Goal: Task Accomplishment & Management: Use online tool/utility

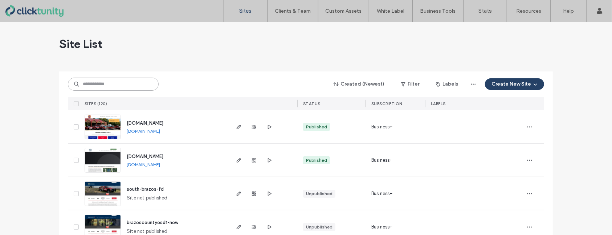
click at [111, 83] on input at bounding box center [113, 84] width 91 height 13
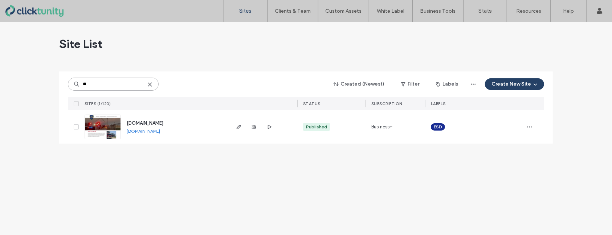
type input "**"
click at [134, 120] on span "[DOMAIN_NAME]" at bounding box center [145, 122] width 37 height 5
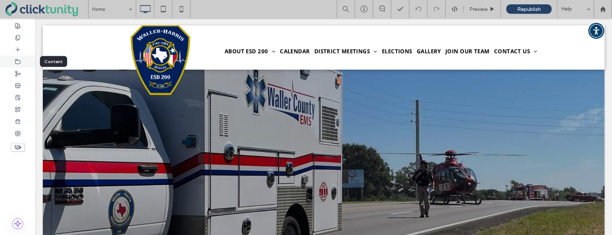
click at [21, 62] on div at bounding box center [18, 62] width 36 height 12
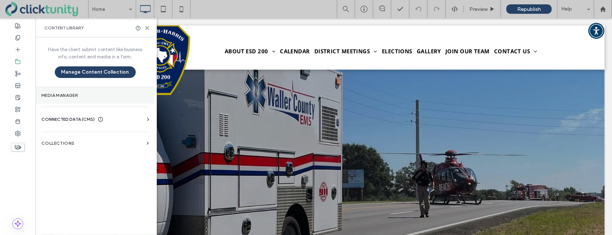
click at [52, 90] on section "Media Manager" at bounding box center [95, 95] width 119 height 17
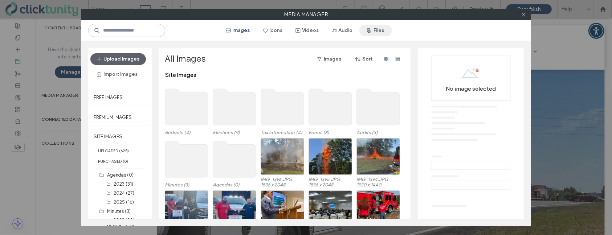
click at [370, 30] on icon "button" at bounding box center [369, 31] width 6 height 6
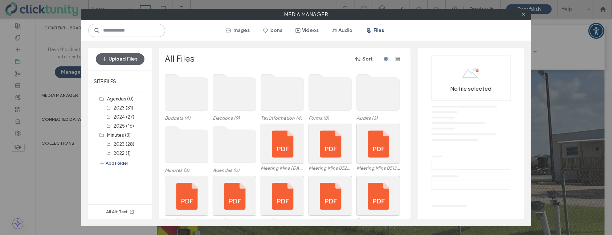
click at [239, 90] on use at bounding box center [234, 92] width 43 height 36
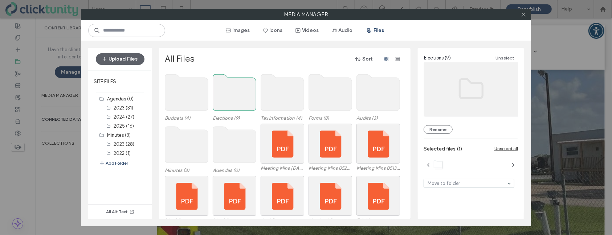
click at [237, 90] on use at bounding box center [234, 92] width 43 height 36
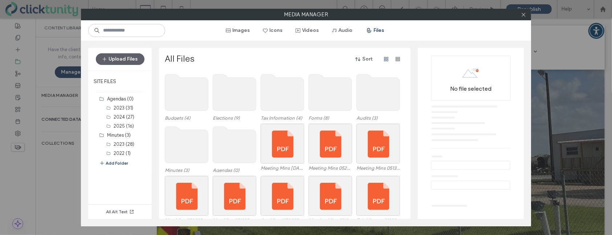
click at [237, 90] on use at bounding box center [234, 92] width 43 height 36
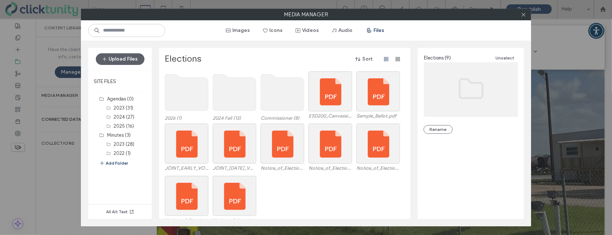
click at [195, 87] on use at bounding box center [186, 92] width 43 height 36
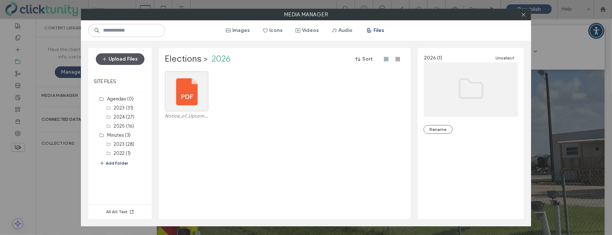
click at [135, 60] on button "Upload Files" at bounding box center [120, 59] width 49 height 12
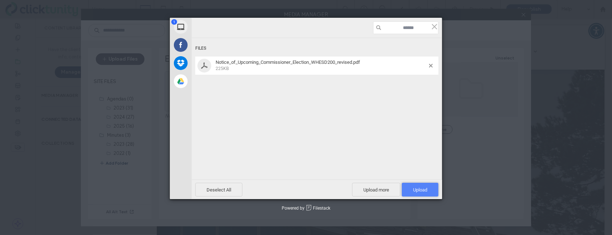
click at [418, 186] on span "Upload 1" at bounding box center [420, 190] width 37 height 14
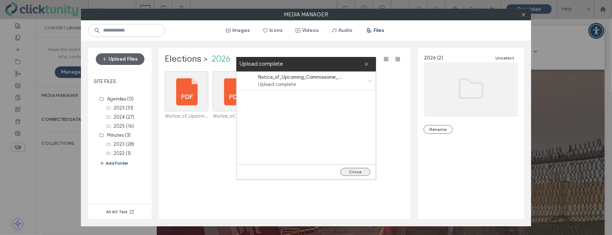
click at [351, 171] on button "Close" at bounding box center [355, 172] width 30 height 8
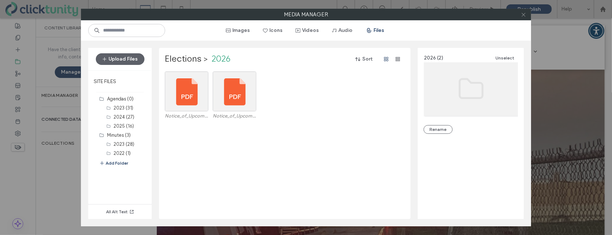
click at [523, 16] on icon at bounding box center [523, 14] width 5 height 5
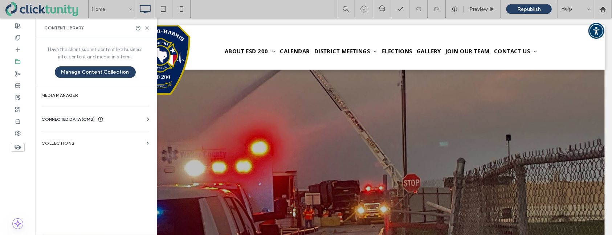
click at [148, 28] on icon at bounding box center [146, 27] width 5 height 5
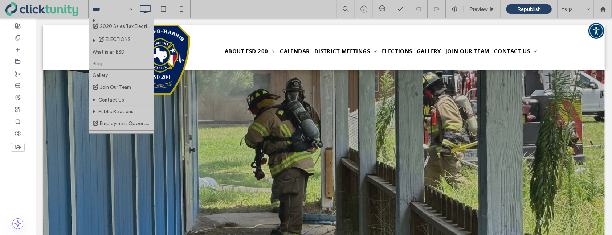
scroll to position [446, 0]
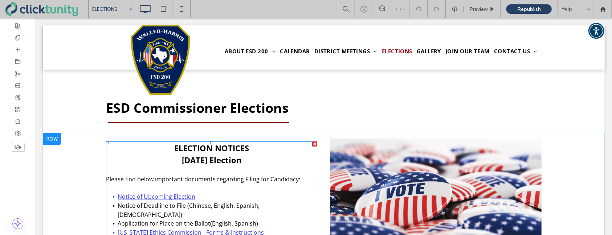
click at [189, 160] on strong "May 2, 2026 Election" at bounding box center [211, 159] width 60 height 11
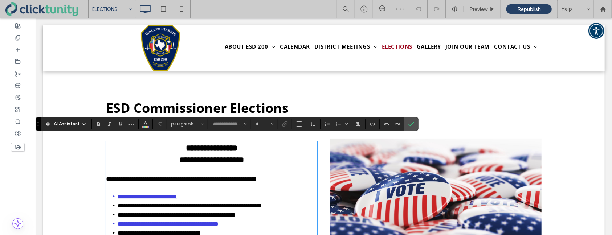
type input "*********"
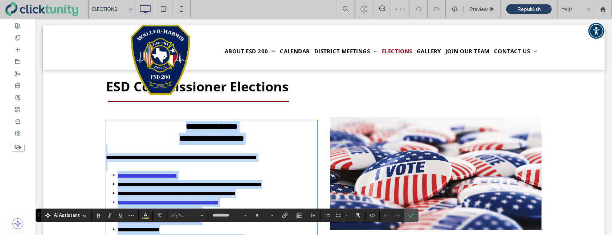
scroll to position [20, 0]
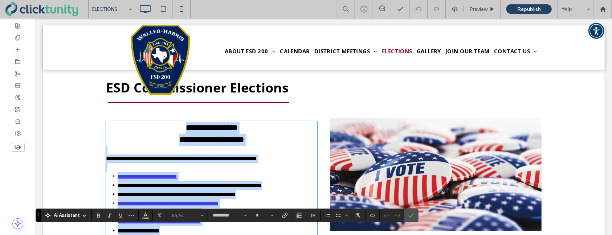
click at [180, 140] on strong "**********" at bounding box center [211, 139] width 65 height 8
type input "**"
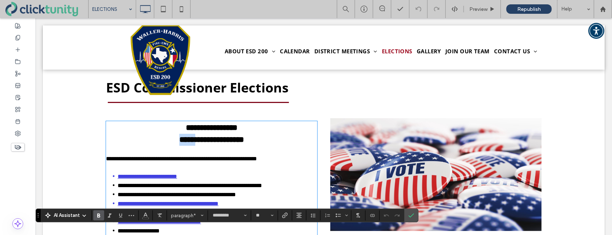
drag, startPoint x: 171, startPoint y: 138, endPoint x: 192, endPoint y: 139, distance: 21.1
click at [193, 139] on strong "**********" at bounding box center [211, 139] width 65 height 8
type input "**"
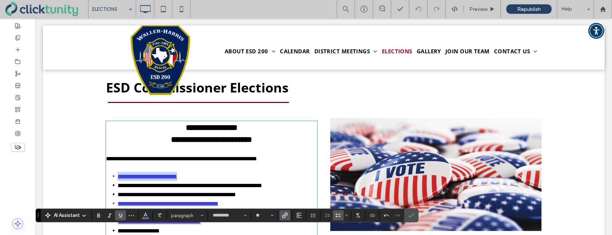
drag, startPoint x: 193, startPoint y: 177, endPoint x: 117, endPoint y: 176, distance: 76.2
click at [117, 176] on link "**********" at bounding box center [147, 175] width 60 height 5
click at [286, 213] on use "Link" at bounding box center [284, 215] width 5 height 5
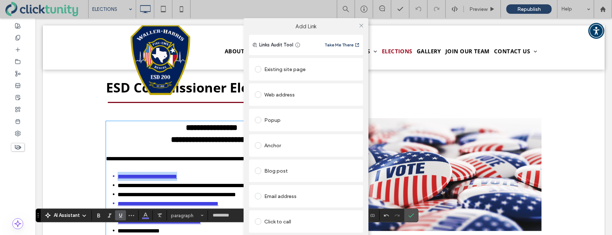
scroll to position [47, 0]
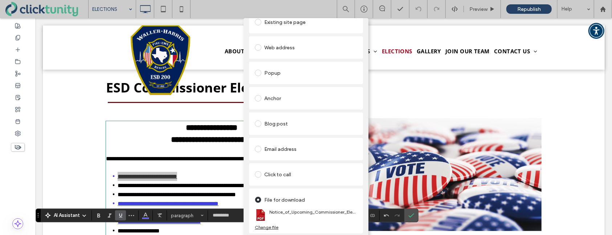
click at [268, 225] on div "Change file" at bounding box center [267, 227] width 24 height 5
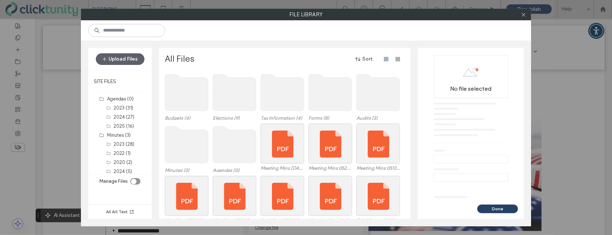
click at [234, 101] on use at bounding box center [234, 92] width 43 height 36
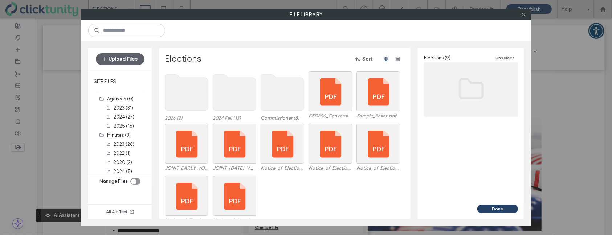
click at [188, 95] on use at bounding box center [186, 92] width 43 height 36
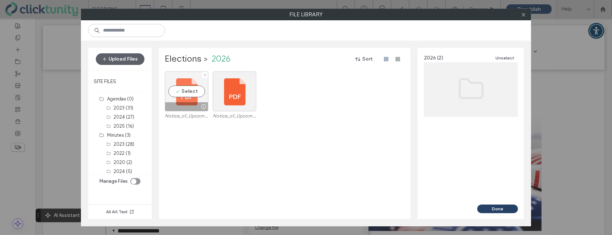
click at [184, 90] on div "Select" at bounding box center [187, 92] width 44 height 40
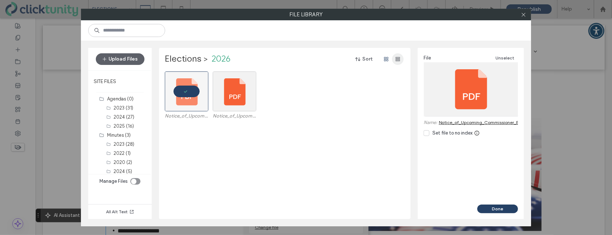
click at [398, 60] on use "button" at bounding box center [398, 59] width 4 height 4
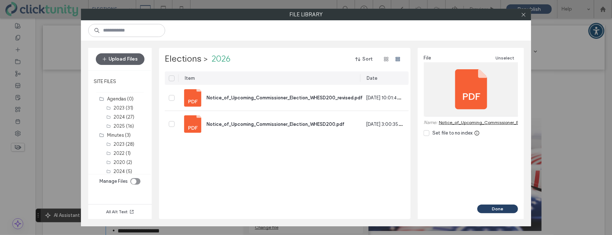
drag, startPoint x: 287, startPoint y: 78, endPoint x: 358, endPoint y: 82, distance: 70.9
click at [360, 82] on div at bounding box center [360, 78] width 1 height 13
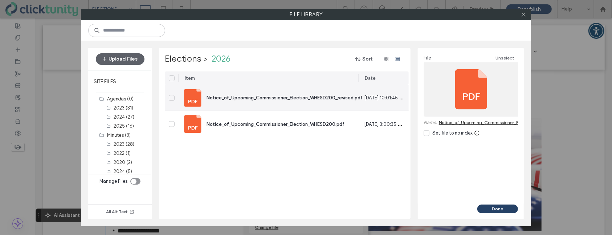
click at [172, 98] on icon at bounding box center [172, 98] width 4 height 3
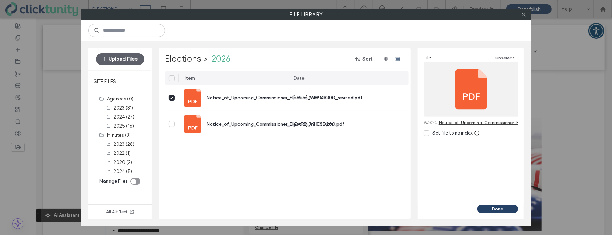
click at [484, 209] on button "Done" at bounding box center [497, 209] width 41 height 9
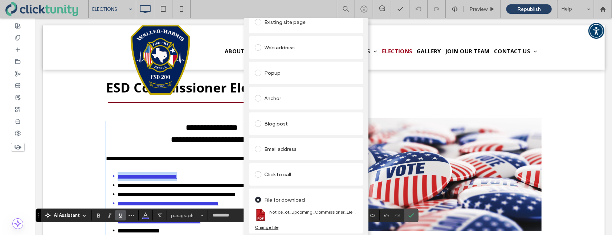
scroll to position [0, 0]
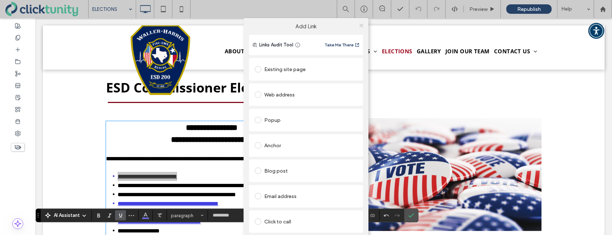
click at [359, 25] on use at bounding box center [361, 26] width 4 height 4
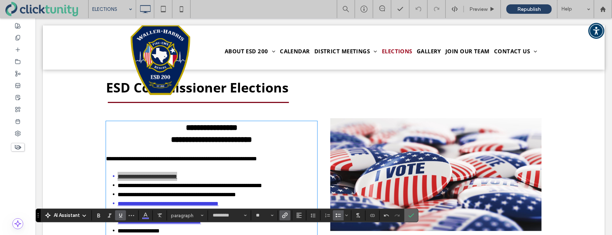
click at [412, 215] on use "Confirm" at bounding box center [412, 216] width 6 height 4
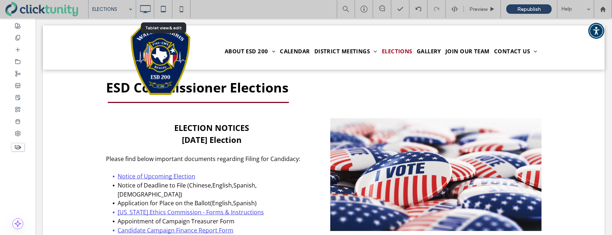
click at [163, 8] on icon at bounding box center [163, 9] width 15 height 15
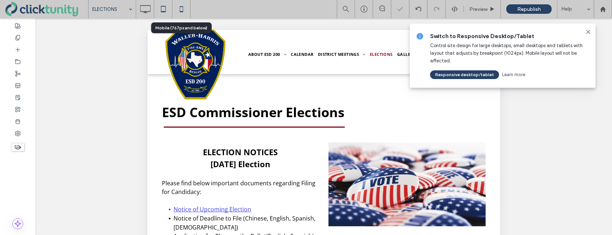
click at [179, 10] on icon at bounding box center [181, 9] width 15 height 15
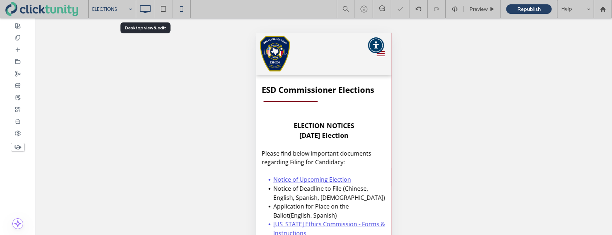
click at [149, 12] on icon at bounding box center [145, 9] width 15 height 15
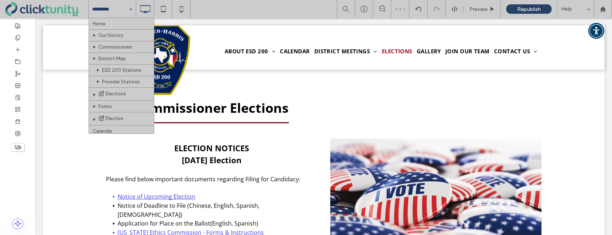
drag, startPoint x: 114, startPoint y: 19, endPoint x: 118, endPoint y: 20, distance: 3.6
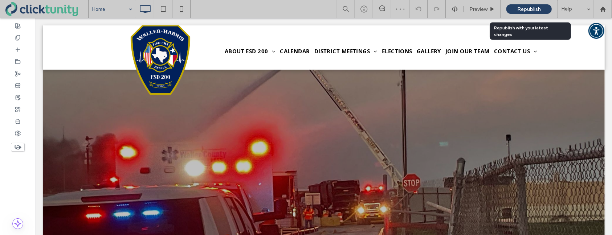
click at [540, 11] on span "Republish" at bounding box center [529, 9] width 24 height 6
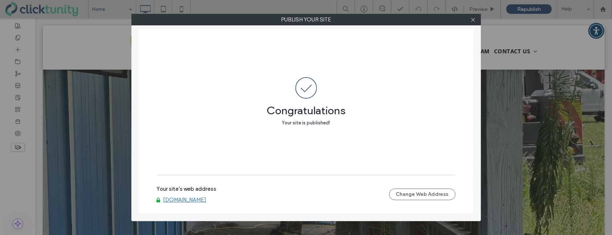
click at [190, 198] on link "[DOMAIN_NAME]" at bounding box center [184, 200] width 43 height 7
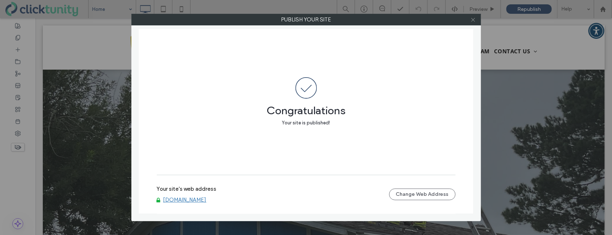
click at [472, 21] on use at bounding box center [473, 20] width 4 height 4
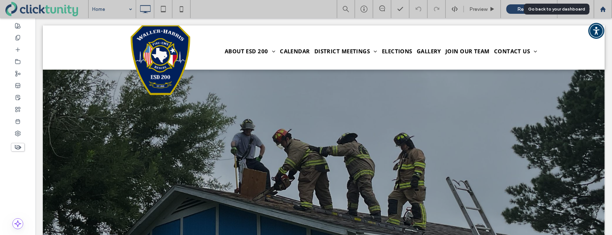
click at [605, 8] on use at bounding box center [602, 8] width 5 height 5
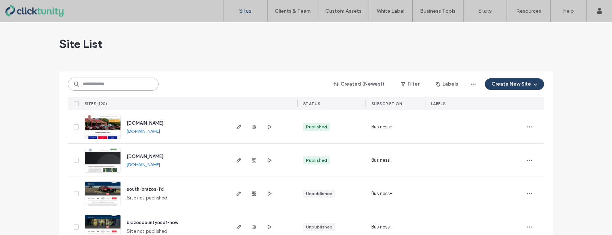
click at [119, 85] on input at bounding box center [113, 84] width 91 height 13
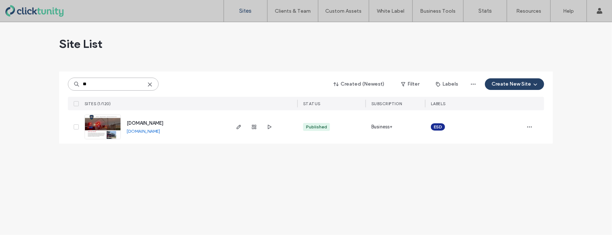
type input "**"
click at [142, 122] on span "[DOMAIN_NAME]" at bounding box center [145, 122] width 37 height 5
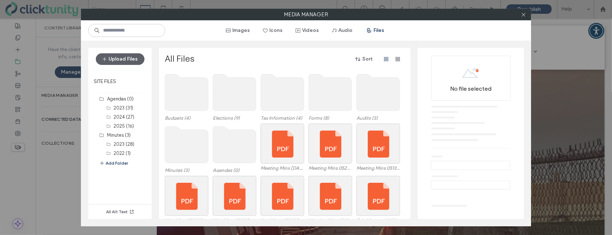
click at [237, 139] on use at bounding box center [234, 145] width 43 height 36
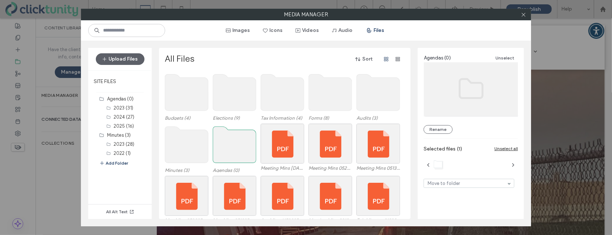
click at [237, 139] on use at bounding box center [234, 145] width 43 height 36
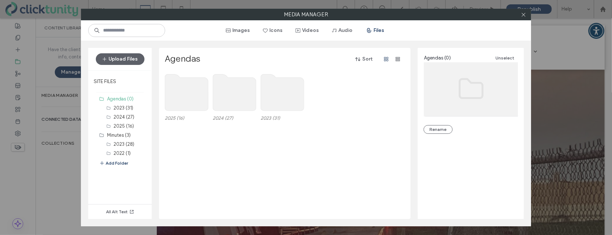
click at [201, 94] on use at bounding box center [186, 92] width 43 height 36
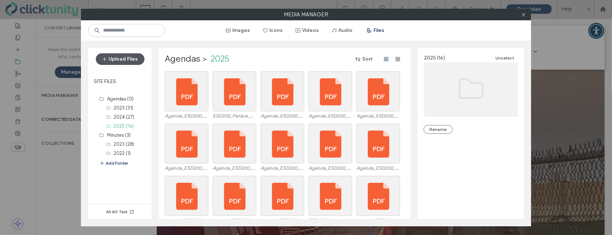
click at [139, 58] on button "Upload Files" at bounding box center [120, 59] width 49 height 12
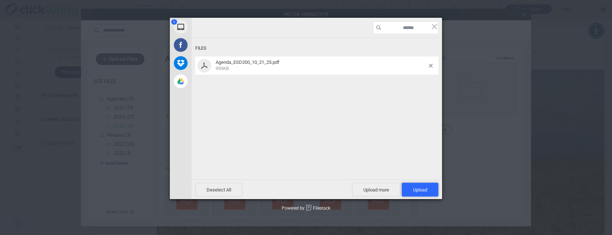
drag, startPoint x: 416, startPoint y: 190, endPoint x: 410, endPoint y: 187, distance: 6.3
click at [415, 190] on span "Upload 1" at bounding box center [420, 189] width 14 height 5
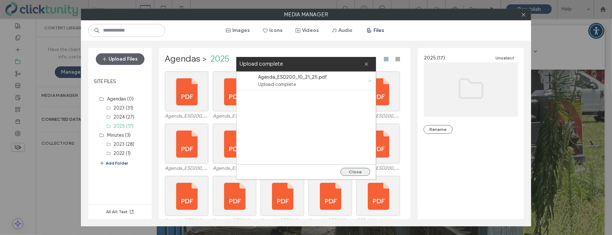
click at [353, 170] on button "Close" at bounding box center [355, 172] width 30 height 8
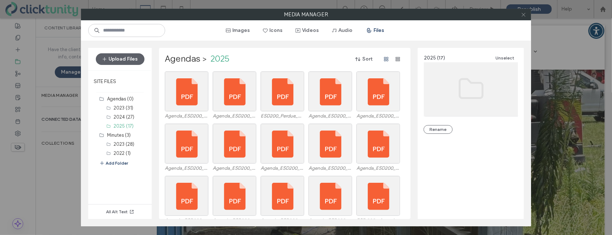
click at [523, 17] on icon at bounding box center [523, 14] width 5 height 5
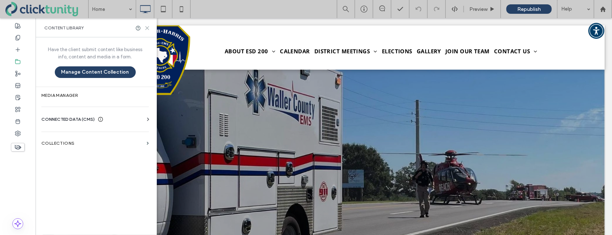
click at [147, 26] on icon at bounding box center [146, 27] width 5 height 5
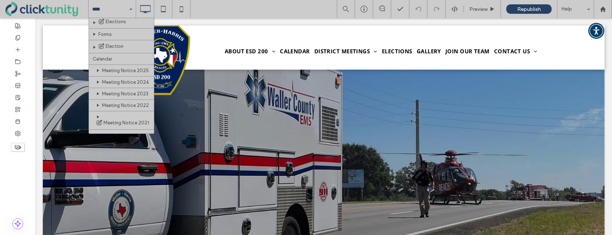
scroll to position [73, 0]
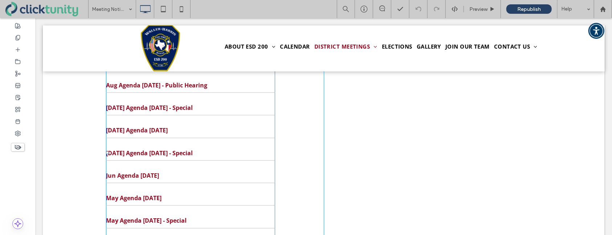
scroll to position [176, 0]
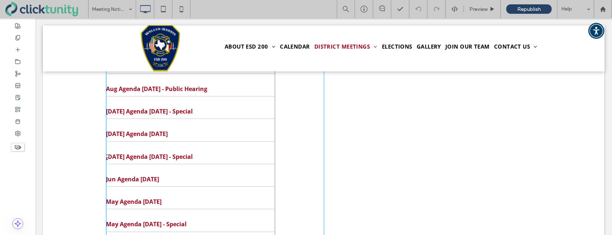
click at [233, 130] on span "Jul Agenda 7/15/25" at bounding box center [190, 134] width 169 height 8
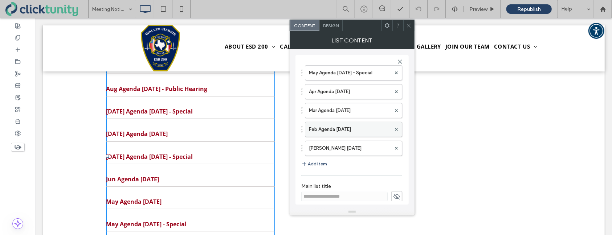
scroll to position [216, 0]
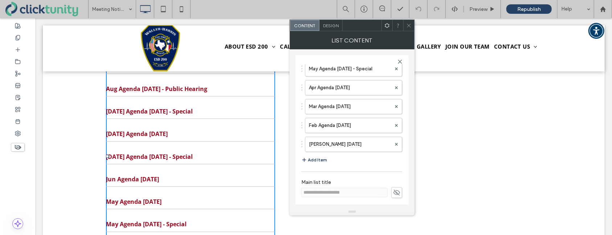
click at [307, 157] on icon "button" at bounding box center [304, 160] width 6 height 6
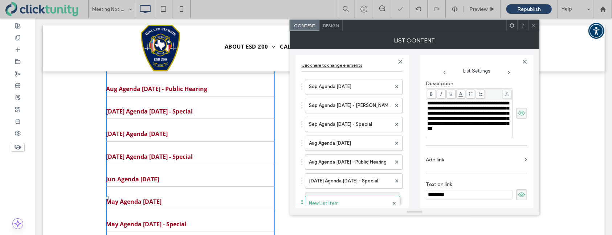
scroll to position [9, 0]
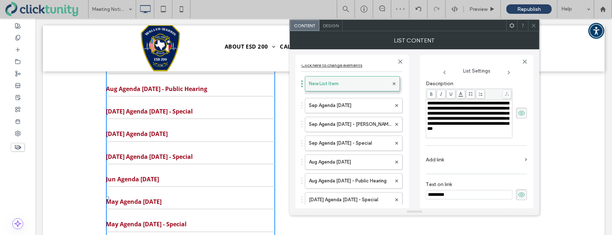
drag, startPoint x: 302, startPoint y: 164, endPoint x: 316, endPoint y: 82, distance: 83.4
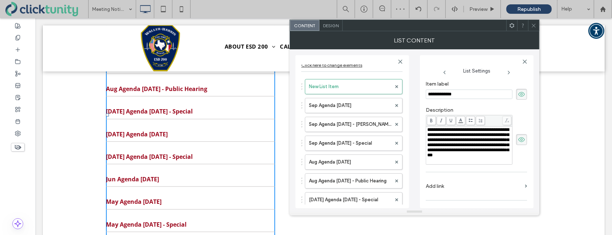
scroll to position [0, 0]
click at [464, 93] on input "**********" at bounding box center [469, 94] width 87 height 9
drag, startPoint x: 466, startPoint y: 94, endPoint x: 425, endPoint y: 91, distance: 41.5
click at [425, 91] on div "**********" at bounding box center [477, 131] width 114 height 153
drag, startPoint x: 478, startPoint y: 95, endPoint x: 415, endPoint y: 95, distance: 62.8
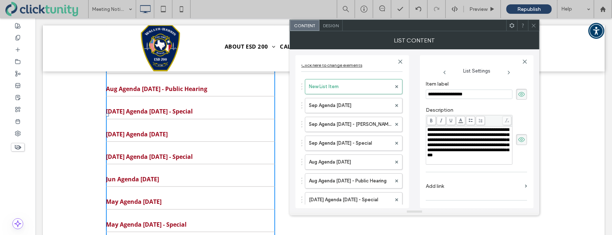
click at [415, 95] on div "**********" at bounding box center [414, 128] width 238 height 159
type input "**********"
click at [519, 140] on icon at bounding box center [521, 140] width 7 height 8
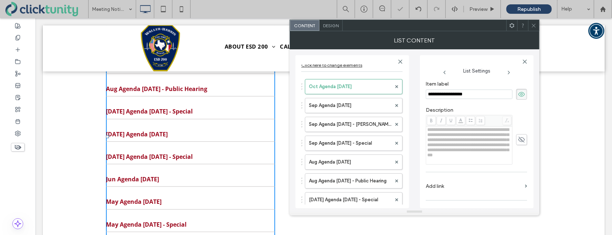
scroll to position [34, 0]
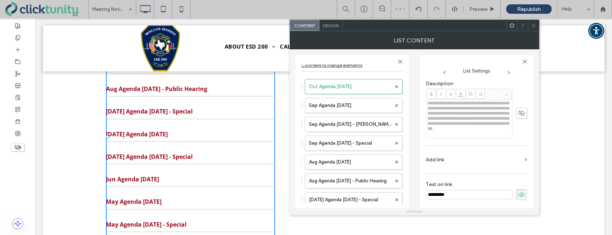
click at [455, 191] on input "*********" at bounding box center [469, 194] width 87 height 9
drag, startPoint x: 439, startPoint y: 193, endPoint x: 417, endPoint y: 193, distance: 21.8
click at [417, 193] on div "**********" at bounding box center [414, 128] width 238 height 159
paste input "**********"
type input "**********"
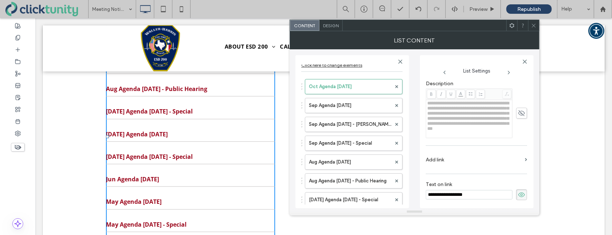
click at [441, 161] on label "Add link" at bounding box center [474, 159] width 96 height 13
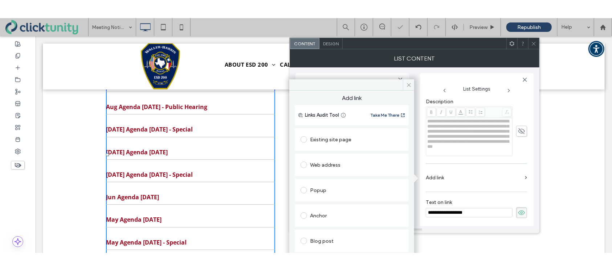
scroll to position [37, 0]
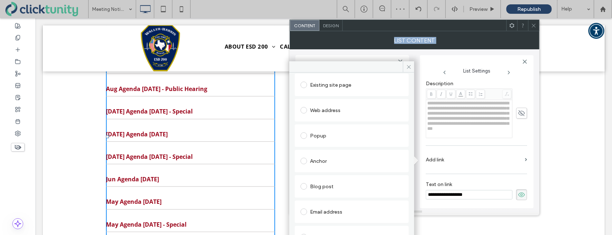
drag, startPoint x: 371, startPoint y: 65, endPoint x: 376, endPoint y: 37, distance: 28.0
click at [371, 49] on div "**********" at bounding box center [415, 123] width 250 height 184
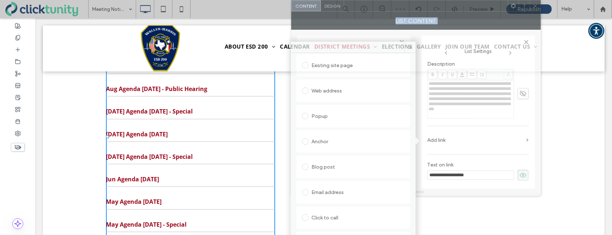
drag, startPoint x: 380, startPoint y: 29, endPoint x: 384, endPoint y: 3, distance: 26.1
click at [383, 0] on html ".wqwq-1{fill:#231f20;} .cls-1q, .cls-2q { fill-rule: evenodd; } .cls-2q { fill:…" at bounding box center [306, 117] width 612 height 235
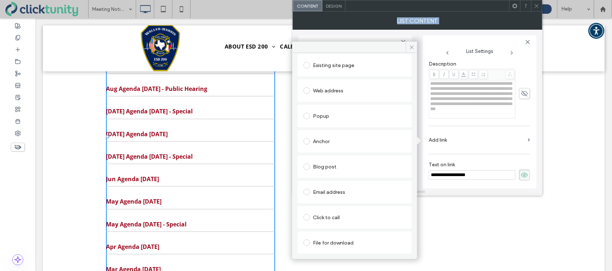
click at [307, 235] on span at bounding box center [306, 243] width 7 height 7
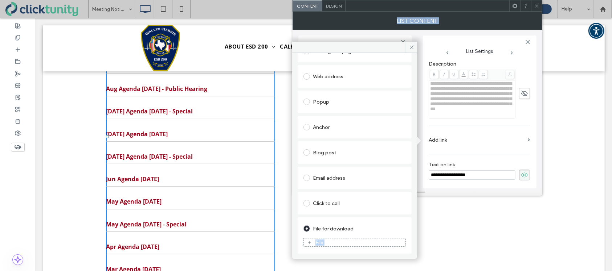
click at [313, 235] on div "File" at bounding box center [355, 243] width 102 height 7
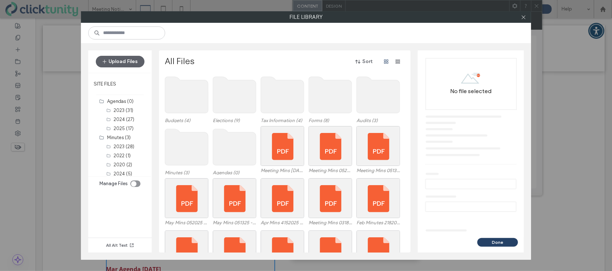
click at [244, 152] on use at bounding box center [234, 147] width 43 height 36
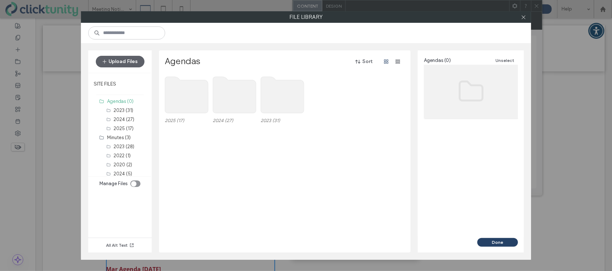
click at [191, 106] on use at bounding box center [186, 95] width 43 height 36
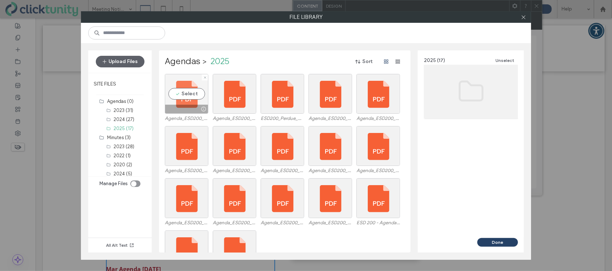
drag, startPoint x: 184, startPoint y: 92, endPoint x: 205, endPoint y: 99, distance: 22.0
click at [186, 93] on div "Select" at bounding box center [187, 94] width 44 height 40
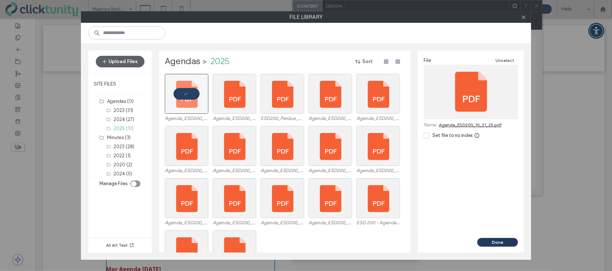
click at [485, 235] on button "Done" at bounding box center [497, 242] width 41 height 9
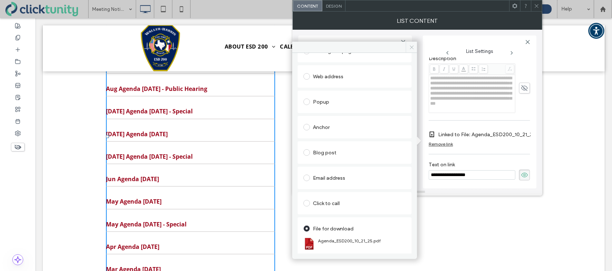
click at [412, 50] on icon at bounding box center [411, 47] width 5 height 5
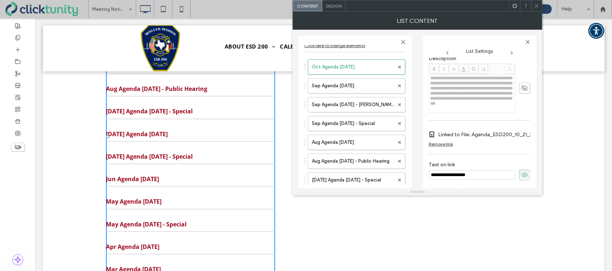
scroll to position [0, 0]
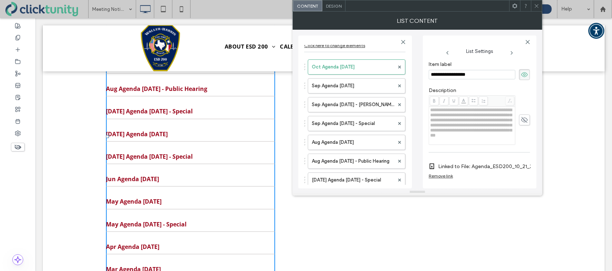
click at [521, 76] on use at bounding box center [524, 74] width 7 height 5
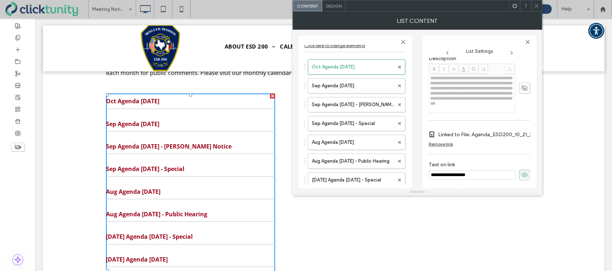
scroll to position [72, 0]
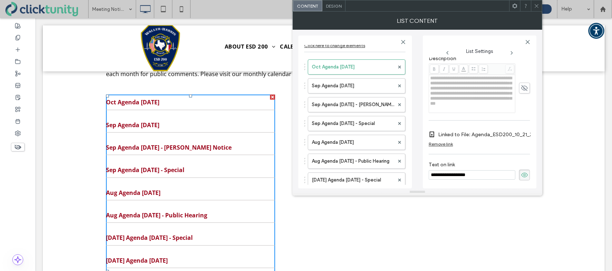
click at [535, 7] on icon at bounding box center [536, 5] width 5 height 5
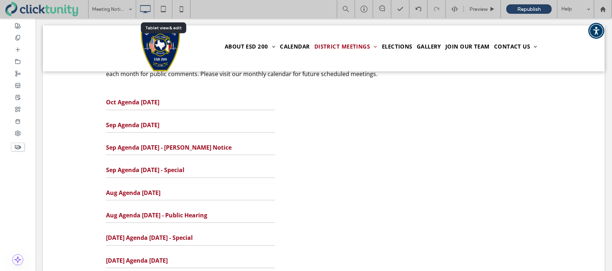
drag, startPoint x: 163, startPoint y: 8, endPoint x: 175, endPoint y: 10, distance: 12.4
click at [164, 9] on icon at bounding box center [163, 9] width 15 height 15
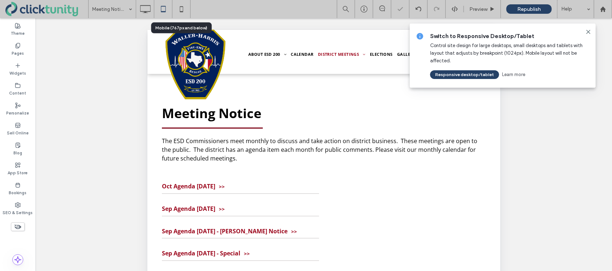
scroll to position [0, 0]
click at [180, 9] on use at bounding box center [181, 9] width 3 height 6
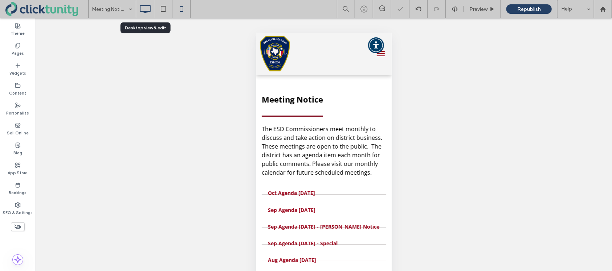
click at [145, 8] on icon at bounding box center [145, 9] width 15 height 15
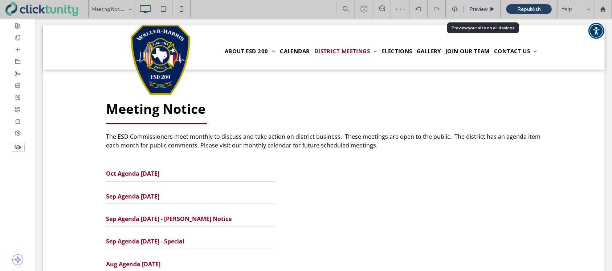
click at [483, 12] on span "Preview" at bounding box center [478, 9] width 18 height 6
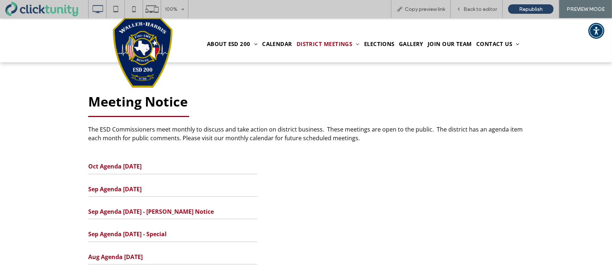
click at [149, 166] on span "Oct Agenda 10/21/25" at bounding box center [172, 166] width 169 height 8
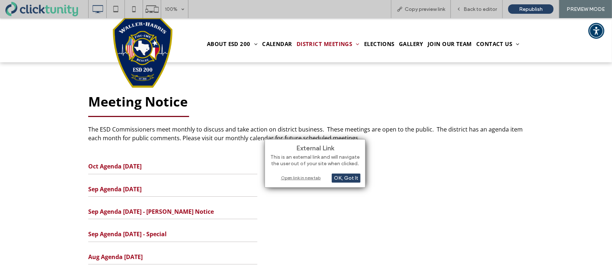
click at [281, 178] on div "Open link in new tab" at bounding box center [315, 178] width 91 height 8
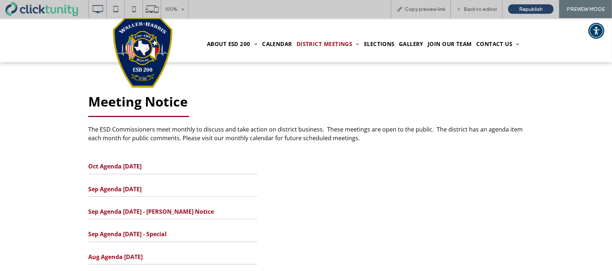
click at [123, 40] on img at bounding box center [143, 53] width 60 height 70
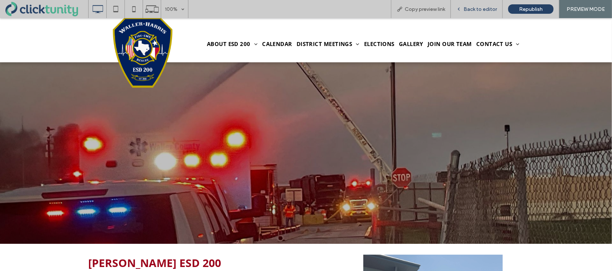
click at [480, 7] on span "Back to editor" at bounding box center [479, 9] width 33 height 6
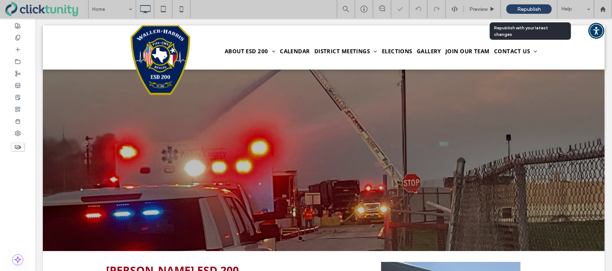
click at [524, 9] on span "Republish" at bounding box center [529, 9] width 24 height 6
